Goal: Browse casually

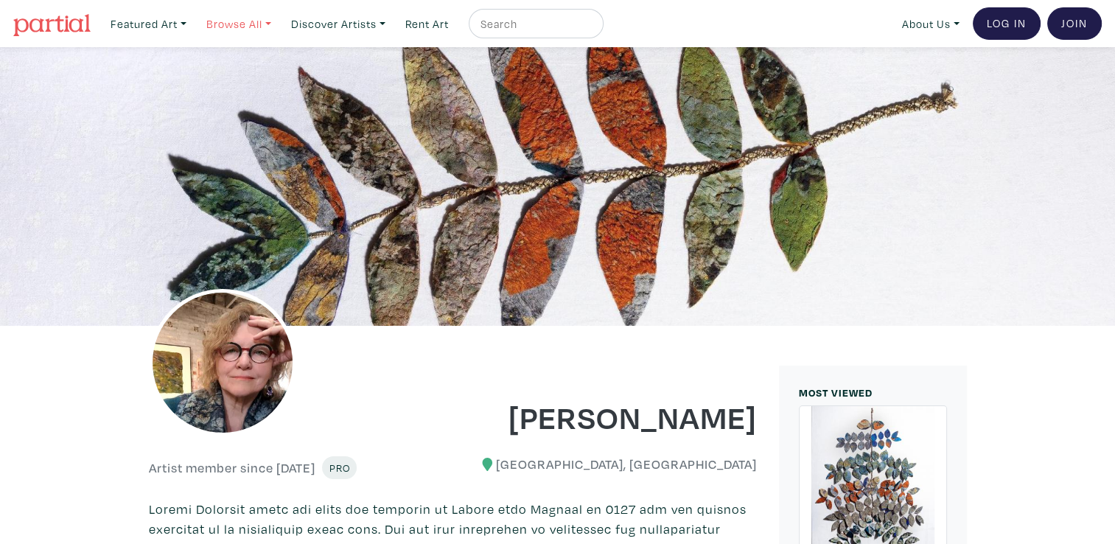
click at [241, 24] on link "Browse All" at bounding box center [239, 24] width 78 height 30
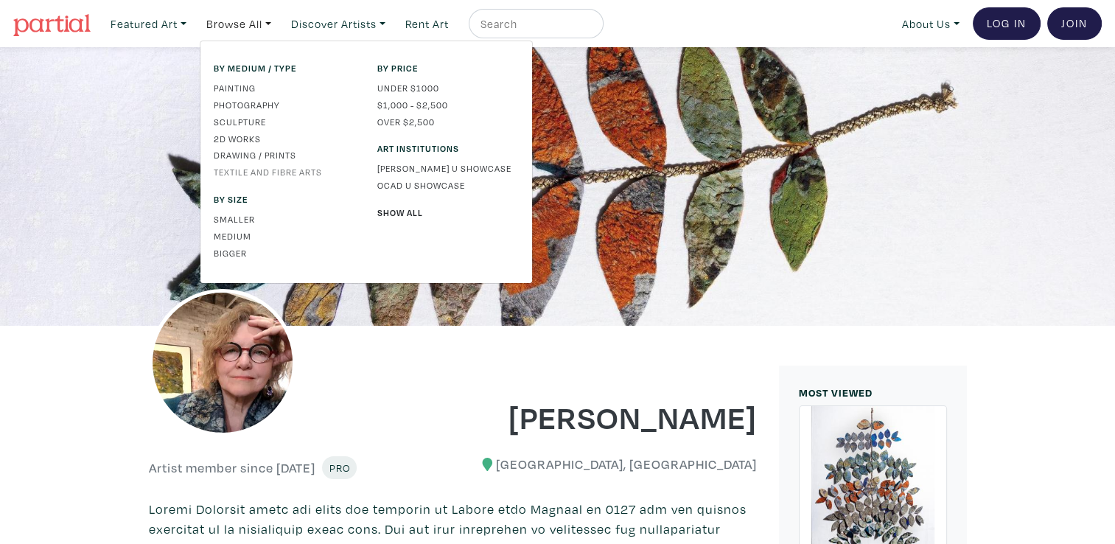
click at [259, 170] on link "Textile and Fibre Arts" at bounding box center [285, 171] width 142 height 13
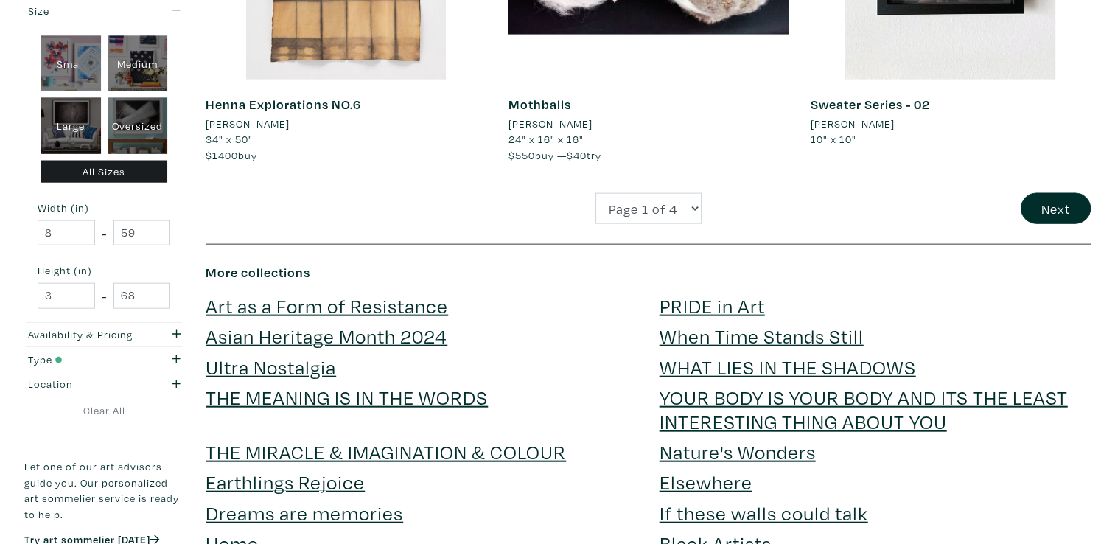
scroll to position [3314, 0]
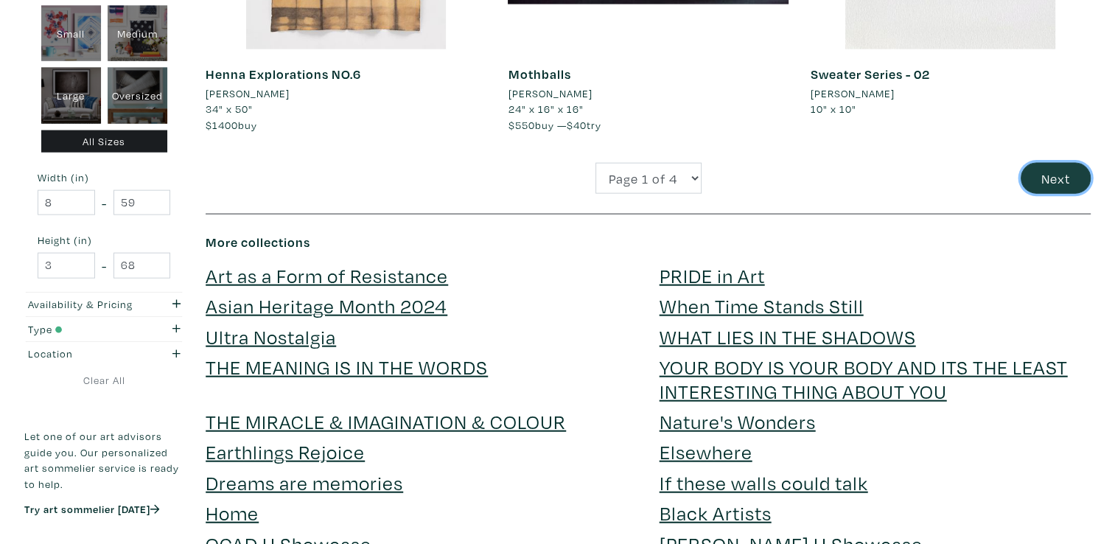
click at [1060, 178] on button "Next" at bounding box center [1056, 179] width 70 height 32
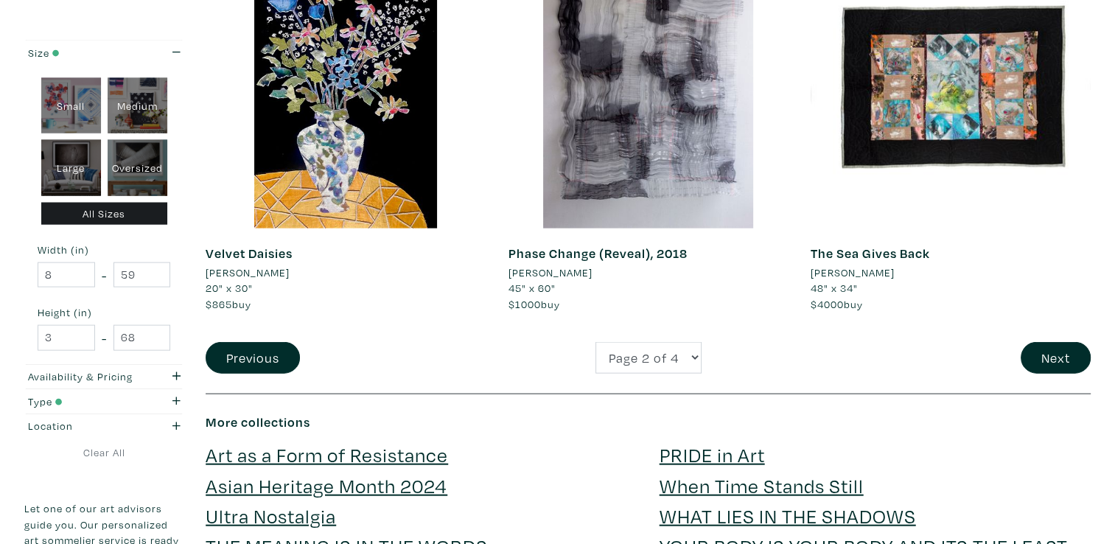
scroll to position [3193, 0]
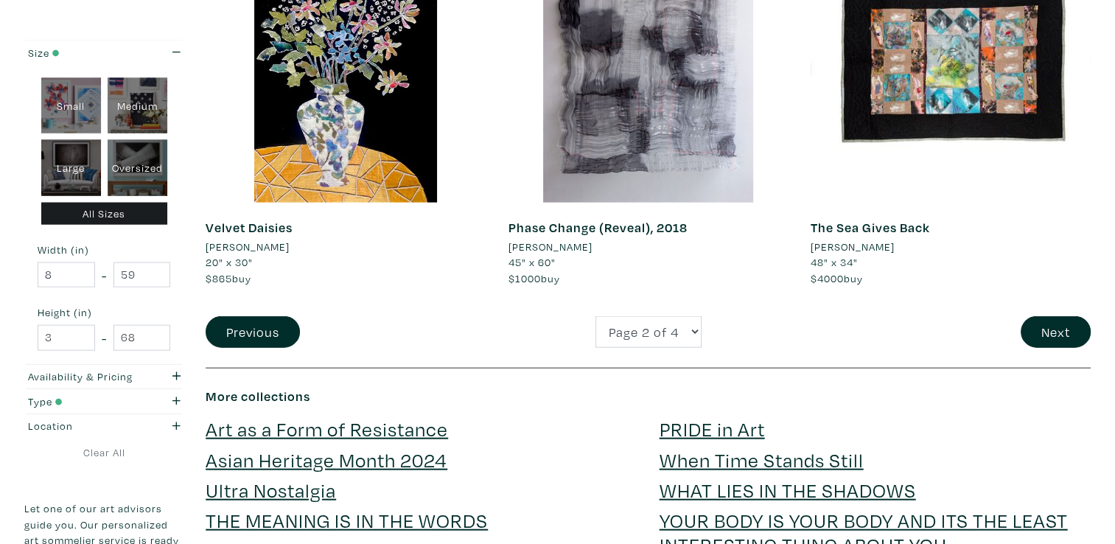
click at [709, 430] on link "PRIDE in Art" at bounding box center [712, 429] width 105 height 26
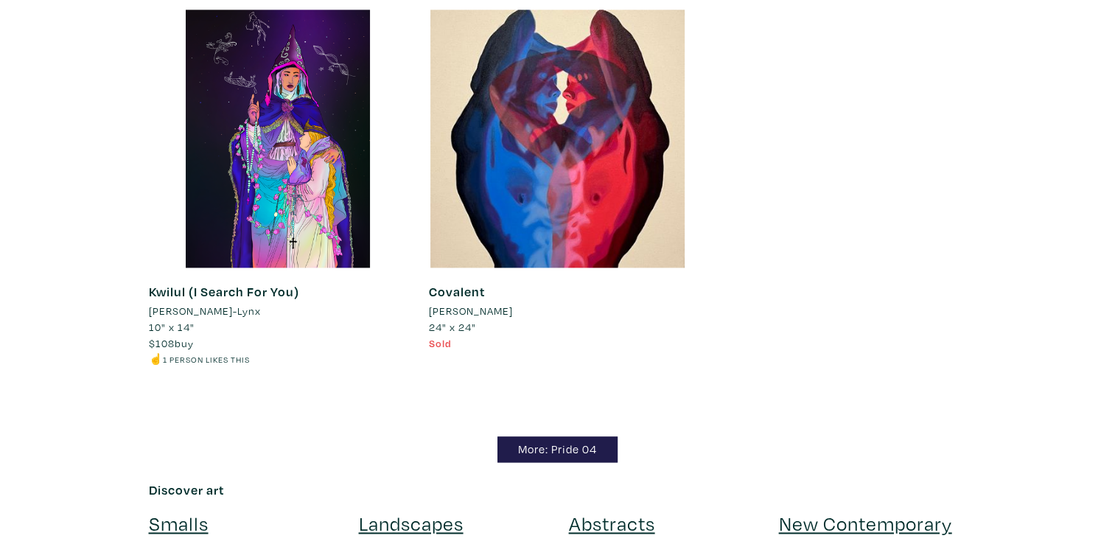
scroll to position [1953, 0]
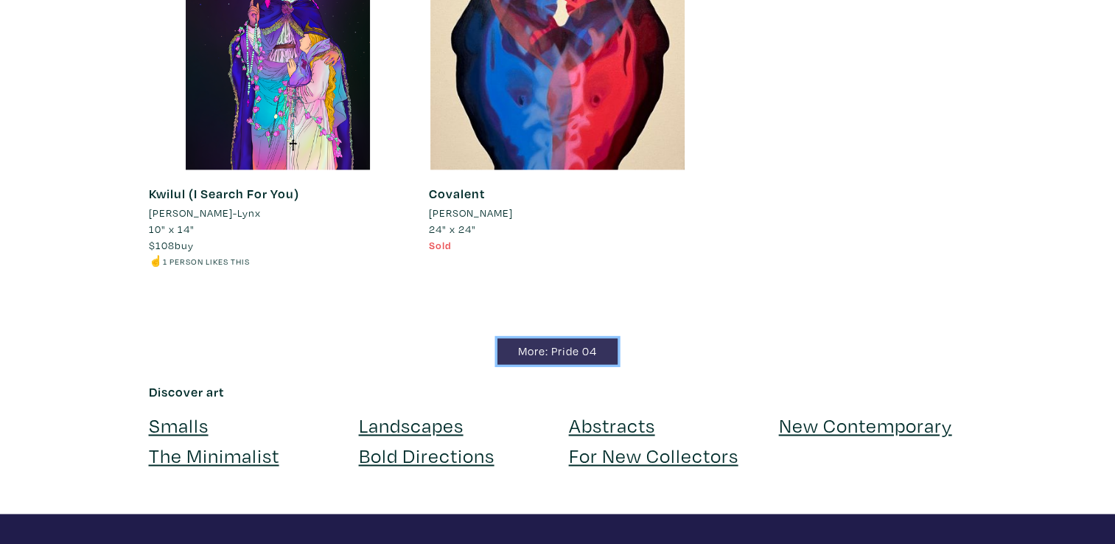
click at [557, 347] on link "More: Pride 04" at bounding box center [558, 351] width 120 height 26
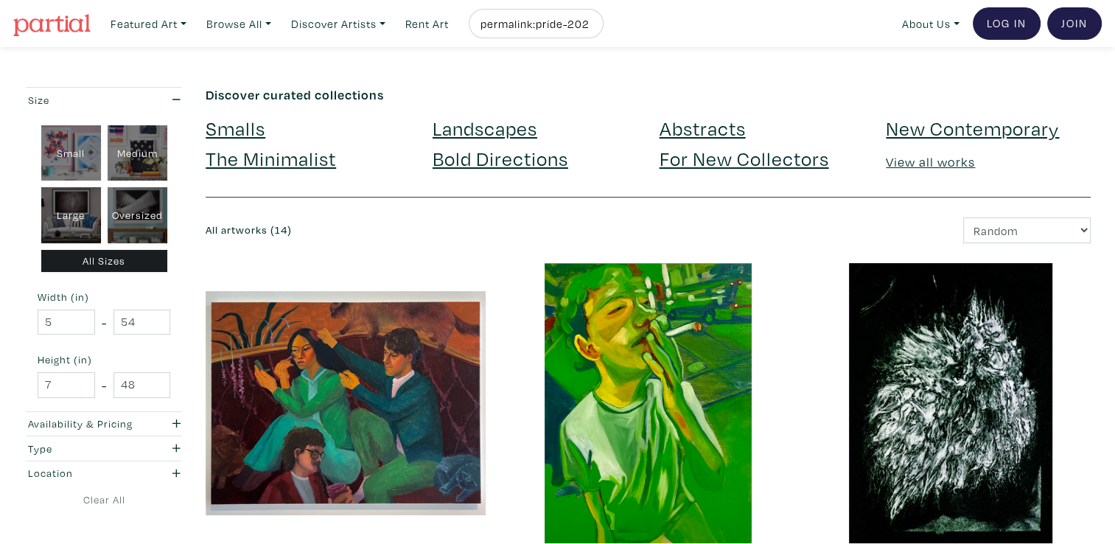
click at [953, 128] on link "New Contemporary" at bounding box center [972, 128] width 173 height 26
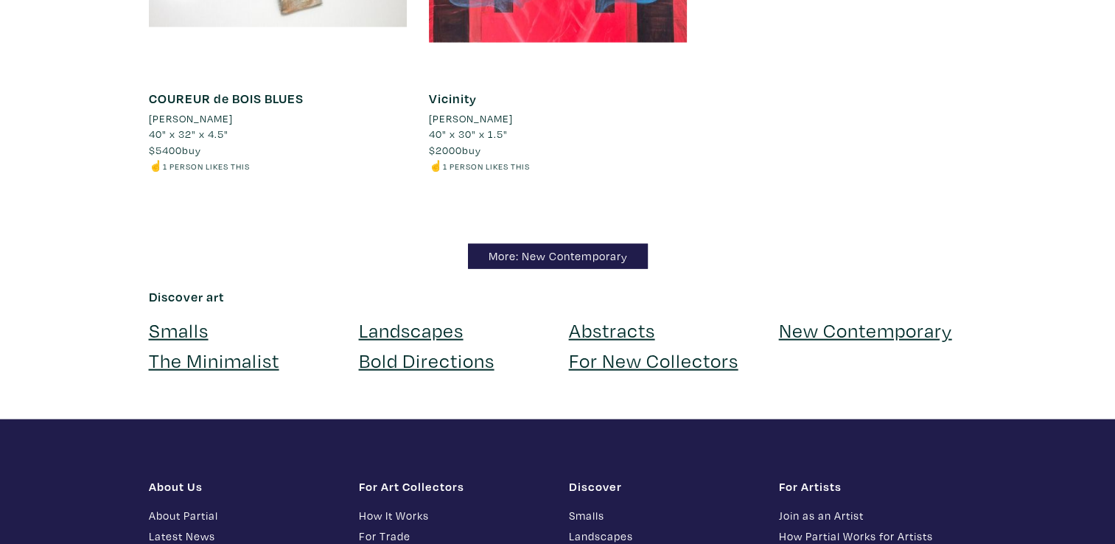
scroll to position [14402, 0]
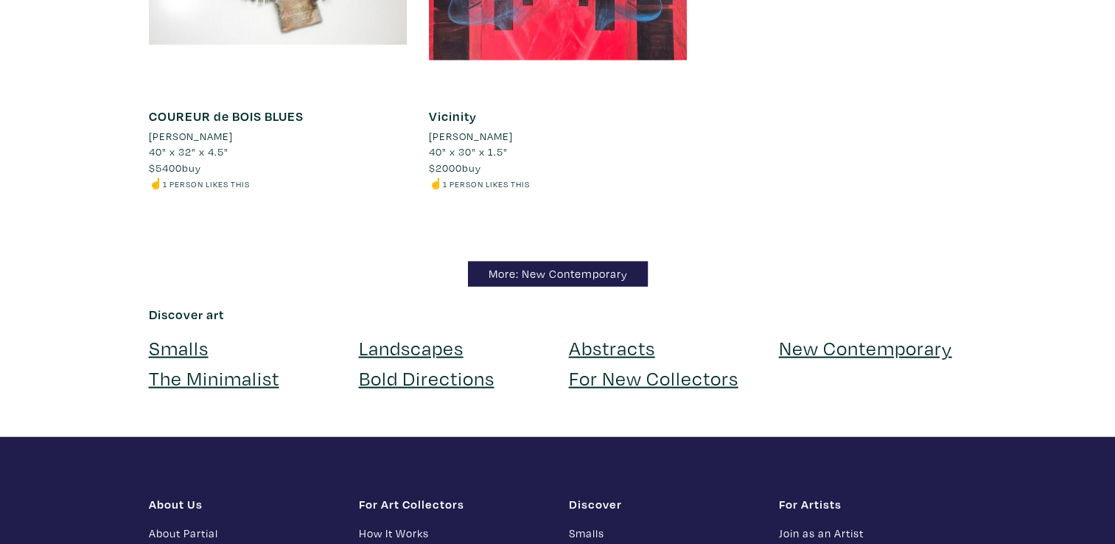
click at [399, 365] on link "Bold Directions" at bounding box center [427, 378] width 136 height 26
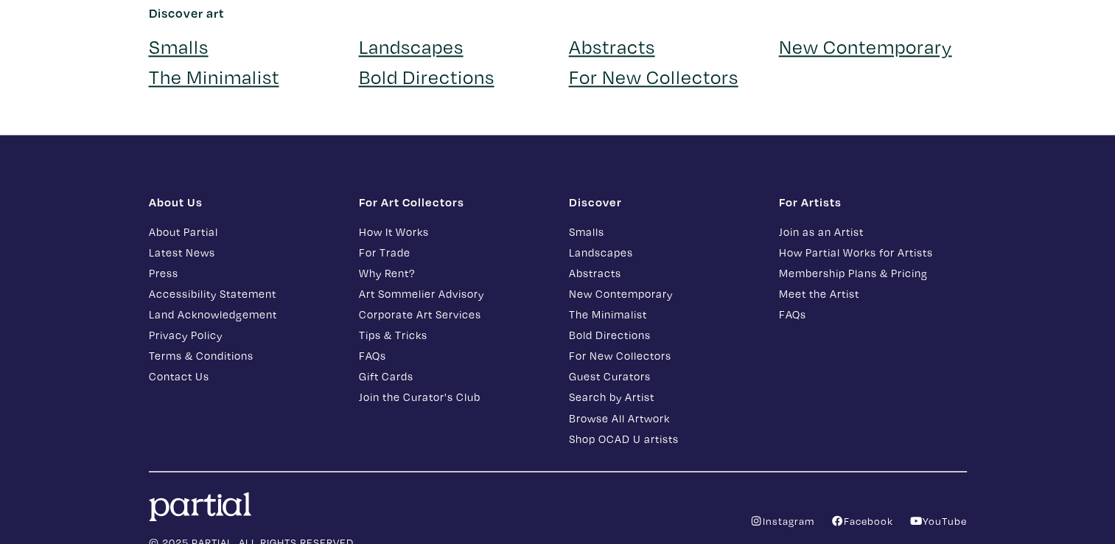
scroll to position [13186, 0]
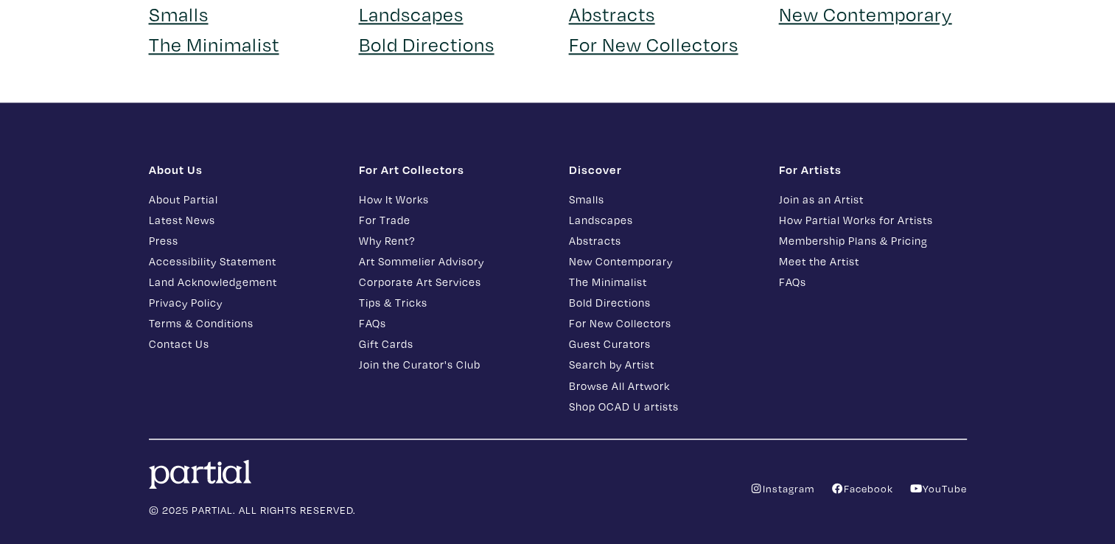
click at [202, 191] on link "About Partial" at bounding box center [243, 199] width 188 height 17
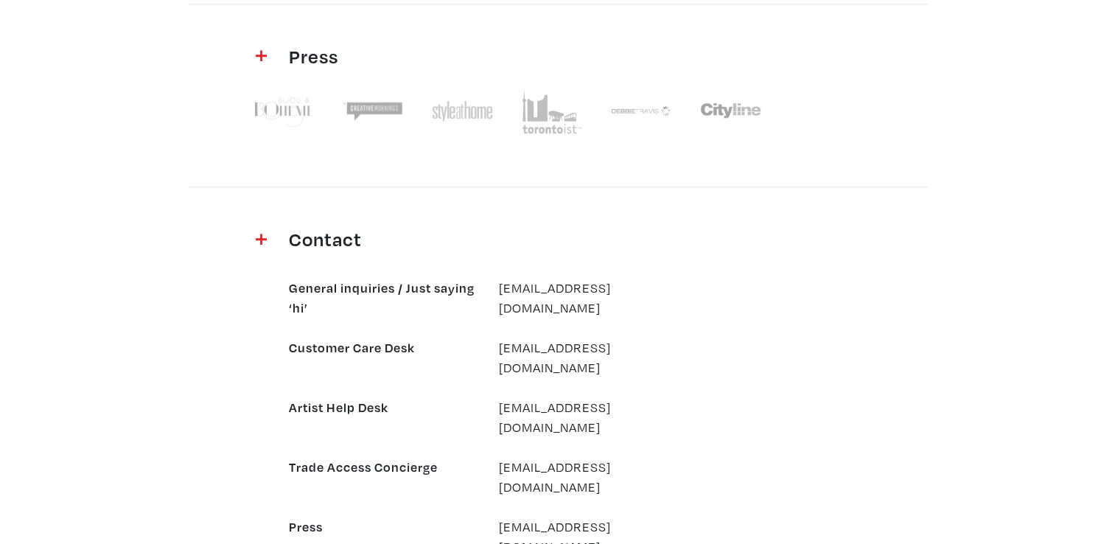
scroll to position [1329, 0]
